Goal: Task Accomplishment & Management: Manage account settings

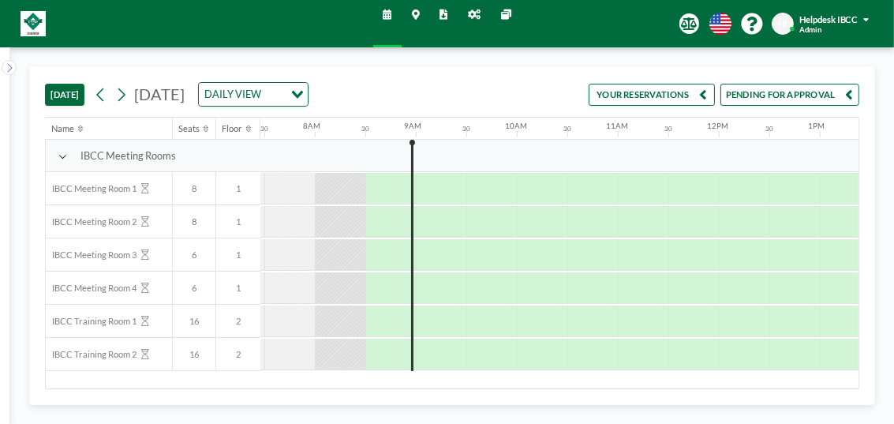
scroll to position [0, 757]
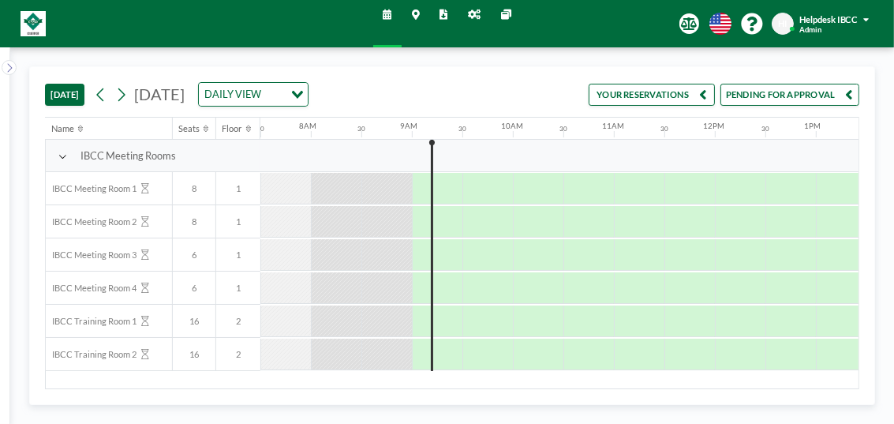
click at [761, 96] on button "PENDING FOR APPROVAL" at bounding box center [789, 95] width 139 height 22
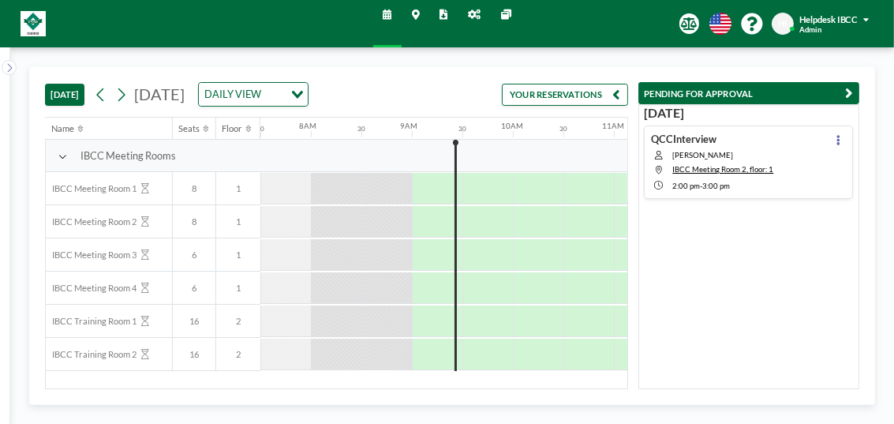
click at [742, 202] on div "[DATE] QCCInterview [PERSON_NAME] IBCC Meeting Room 2, floor: 1 2:00 PM - 3:00 …" at bounding box center [748, 246] width 221 height 285
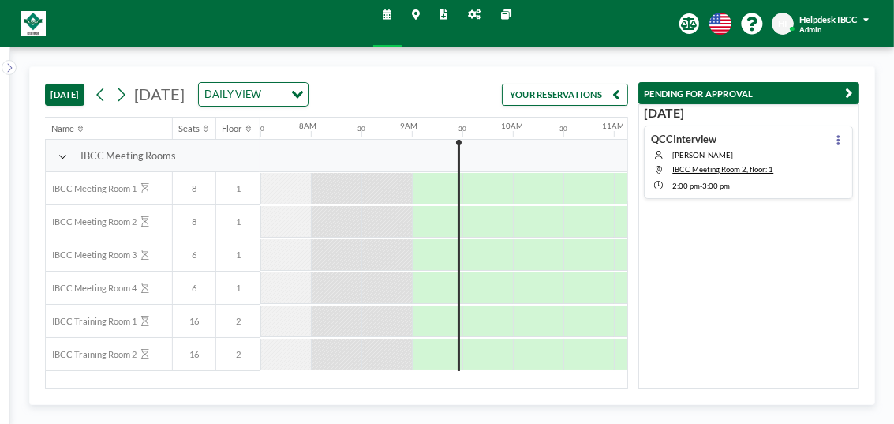
click at [742, 202] on div "[DATE] QCCInterview [PERSON_NAME] IBCC Meeting Room 2, floor: 1 2:00 PM - 3:00 …" at bounding box center [748, 246] width 221 height 285
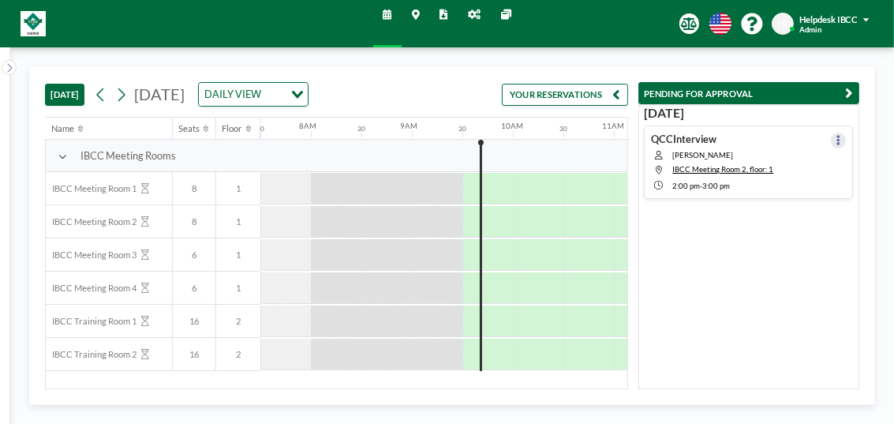
click at [831, 138] on button at bounding box center [838, 140] width 15 height 15
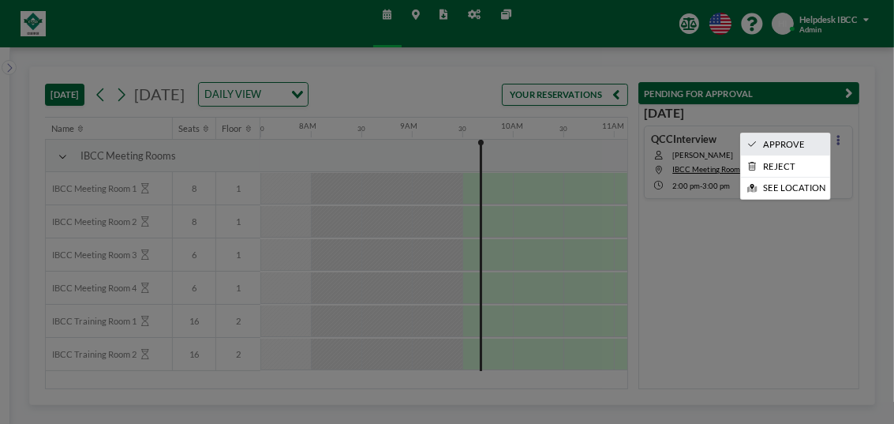
click at [805, 142] on li "APPROVE" at bounding box center [785, 143] width 89 height 21
